Goal: Task Accomplishment & Management: Manage account settings

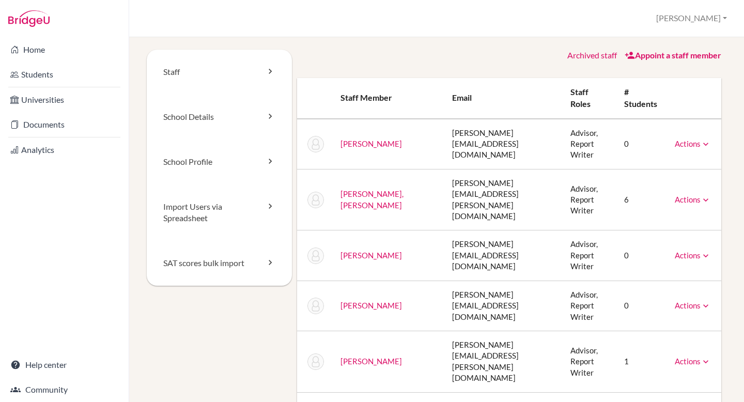
click at [655, 58] on link "Appoint a staff member" at bounding box center [672, 55] width 97 height 10
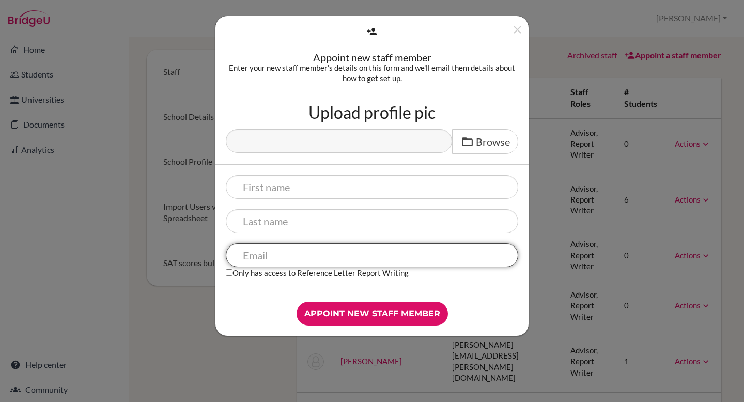
click at [295, 258] on input "text" at bounding box center [372, 255] width 292 height 24
paste input "[PERSON_NAME][EMAIL_ADDRESS][PERSON_NAME][DOMAIN_NAME]"
type input "[PERSON_NAME][EMAIL_ADDRESS][PERSON_NAME][DOMAIN_NAME]"
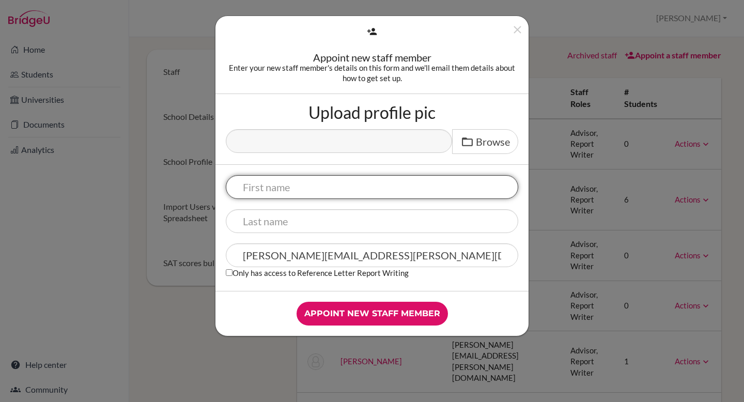
click at [309, 191] on input "text" at bounding box center [372, 187] width 292 height 24
type input "Greg"
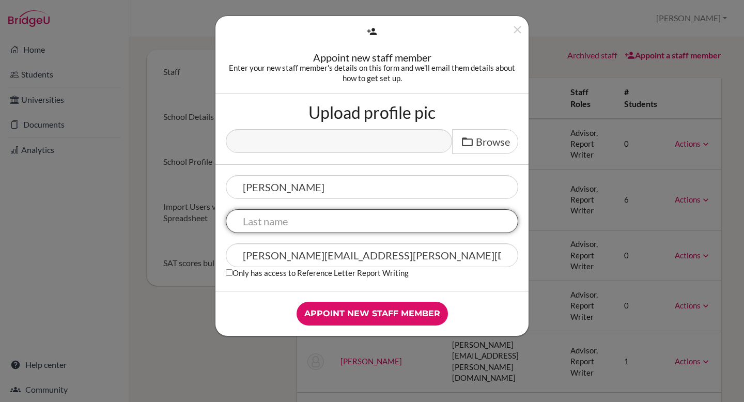
click at [335, 223] on input "text" at bounding box center [372, 221] width 292 height 24
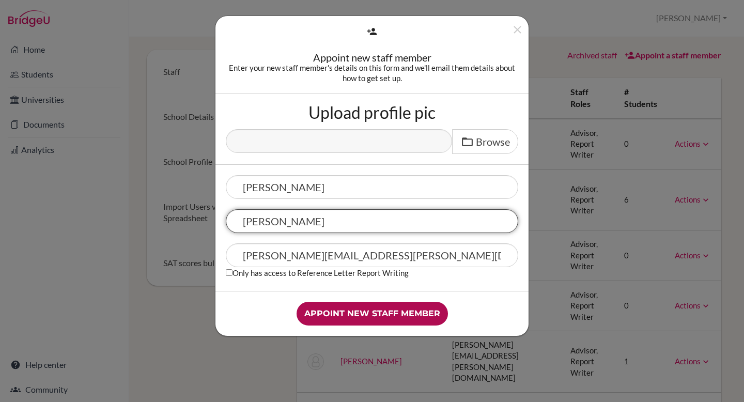
type input "Barnes"
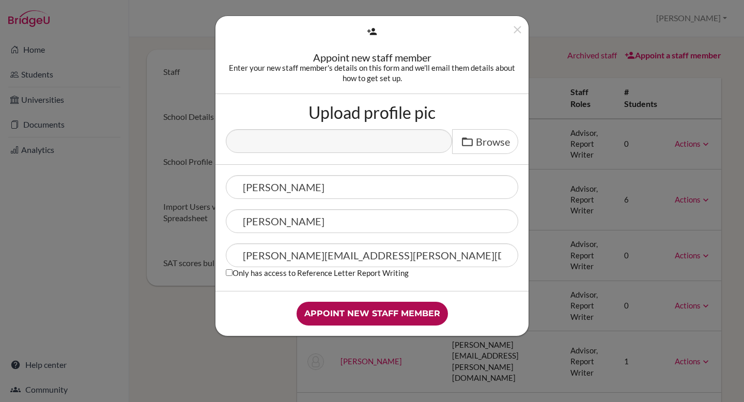
click at [397, 314] on input "Appoint new staff member" at bounding box center [371, 314] width 151 height 24
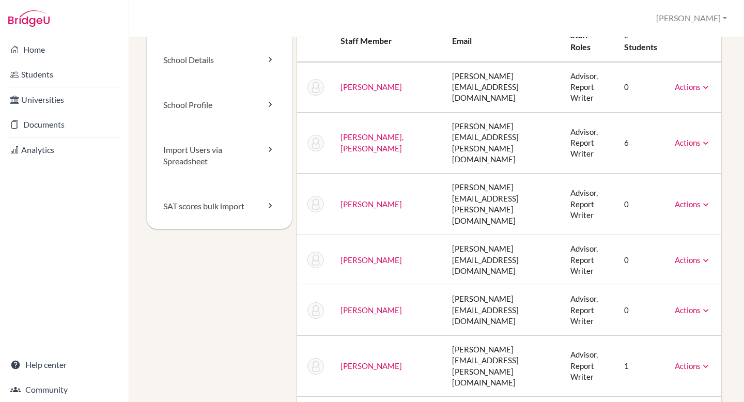
scroll to position [60, 0]
